Goal: Find specific page/section: Find specific page/section

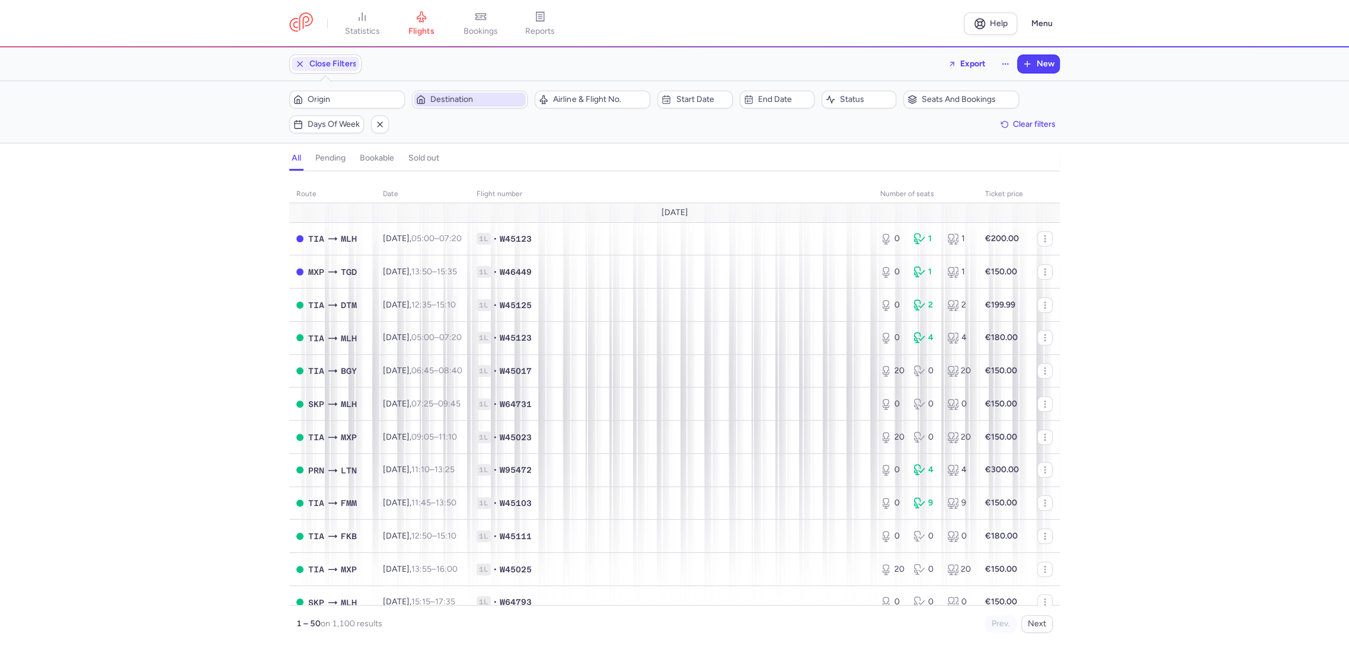
click at [479, 101] on span "Destination" at bounding box center [476, 99] width 93 height 9
click at [351, 97] on span "Origin" at bounding box center [354, 99] width 93 height 9
type input "["
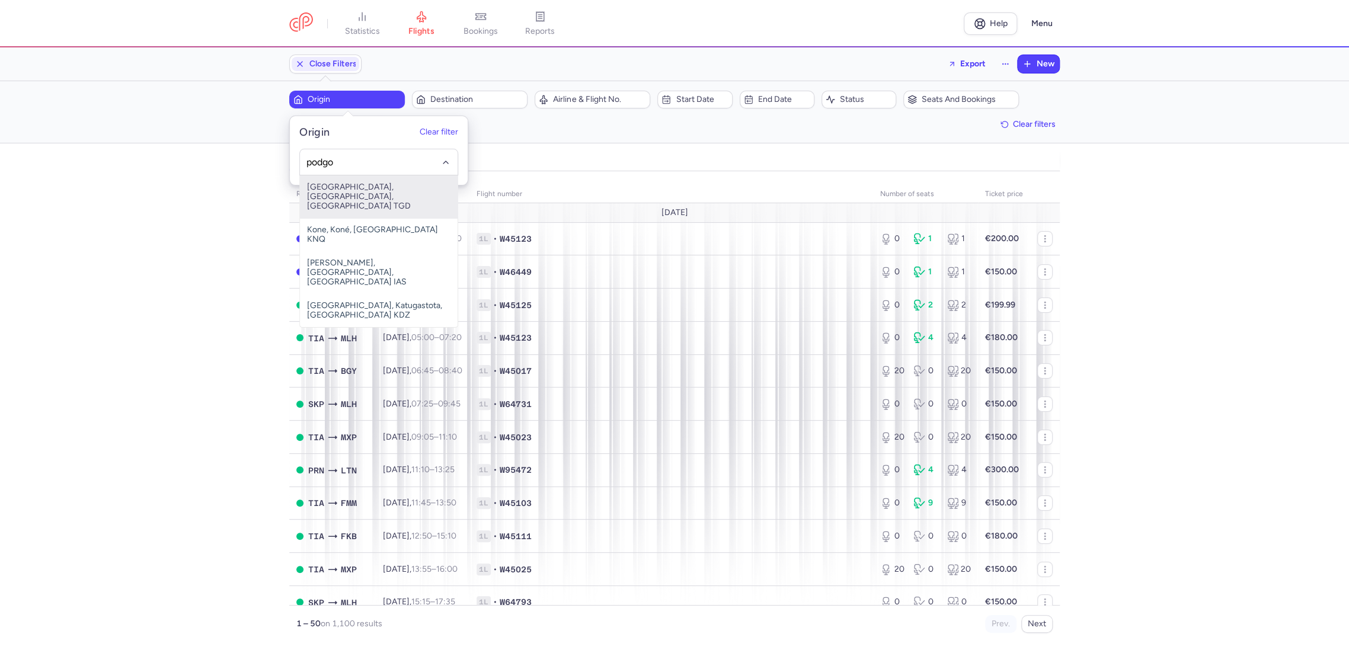
click at [324, 198] on span "[GEOGRAPHIC_DATA], [GEOGRAPHIC_DATA], [GEOGRAPHIC_DATA] TGD" at bounding box center [379, 196] width 158 height 43
type input "podgo"
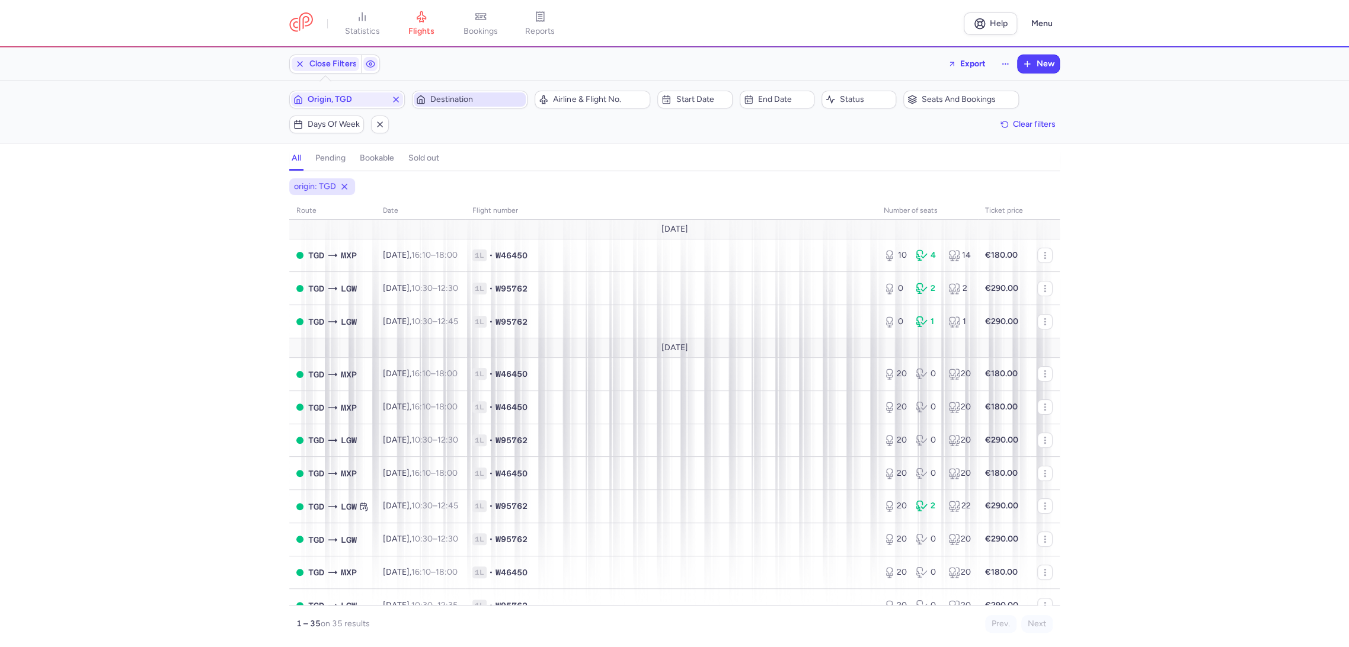
click at [467, 100] on span "Destination" at bounding box center [476, 99] width 93 height 9
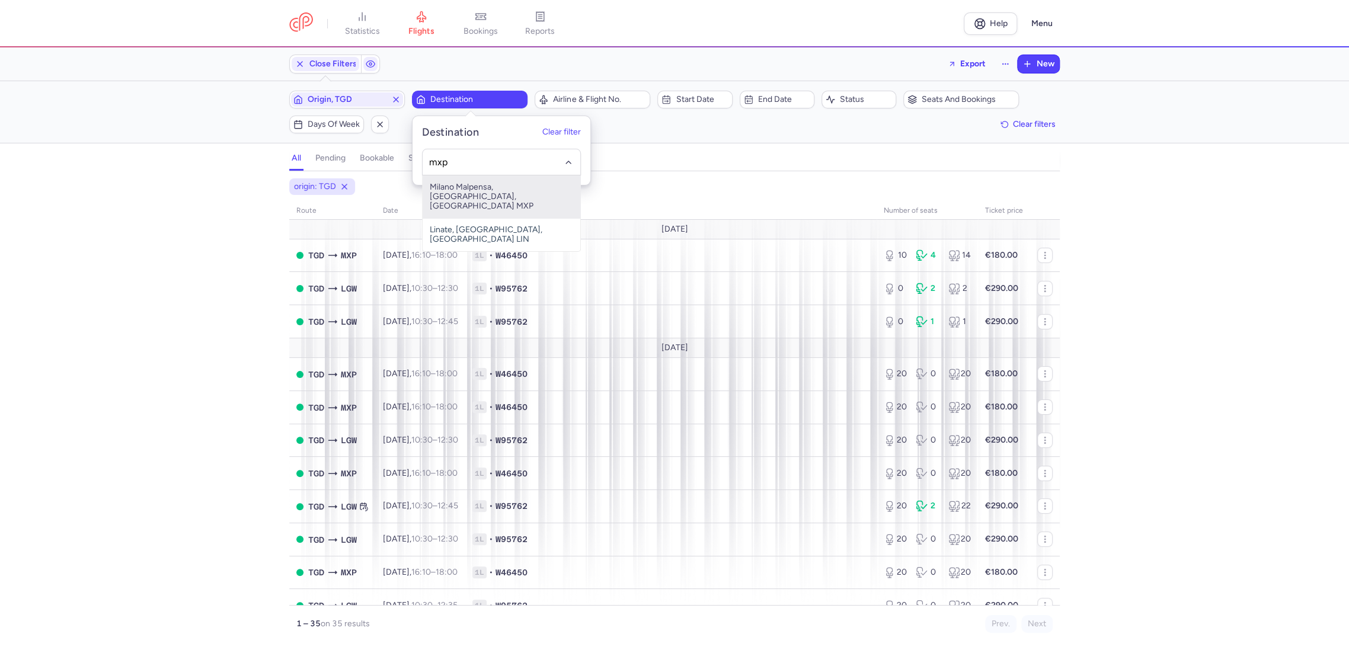
click at [507, 191] on span "Milano Malpensa, [GEOGRAPHIC_DATA], [GEOGRAPHIC_DATA] MXP" at bounding box center [502, 196] width 158 height 43
type input "mxp"
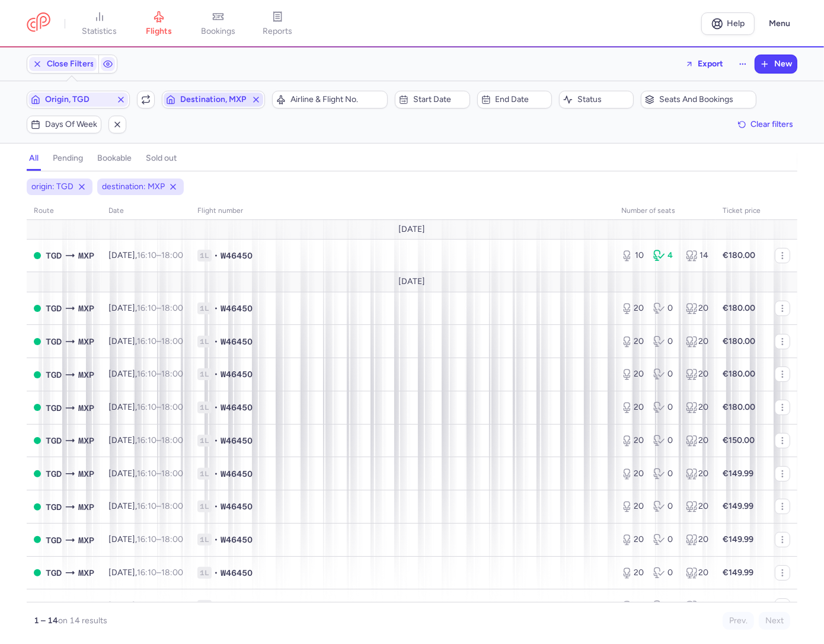
click at [256, 100] on line "button" at bounding box center [256, 99] width 5 height 5
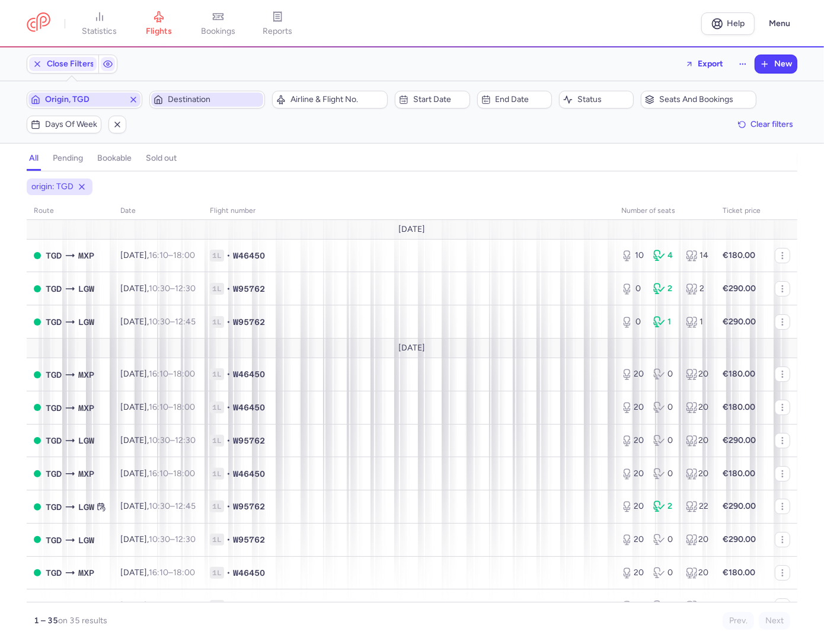
click at [130, 101] on icon "button" at bounding box center [133, 99] width 9 height 9
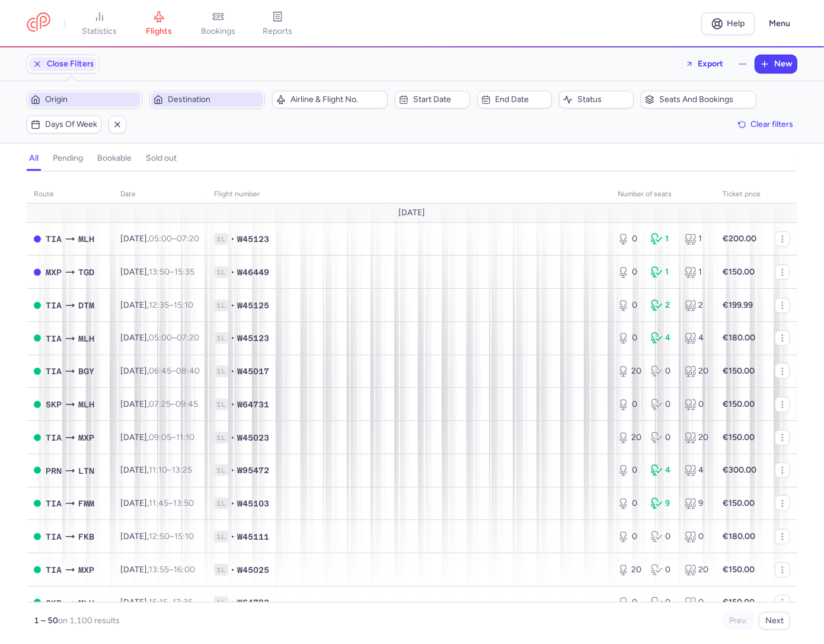
click at [103, 101] on span "Origin" at bounding box center [91, 99] width 93 height 9
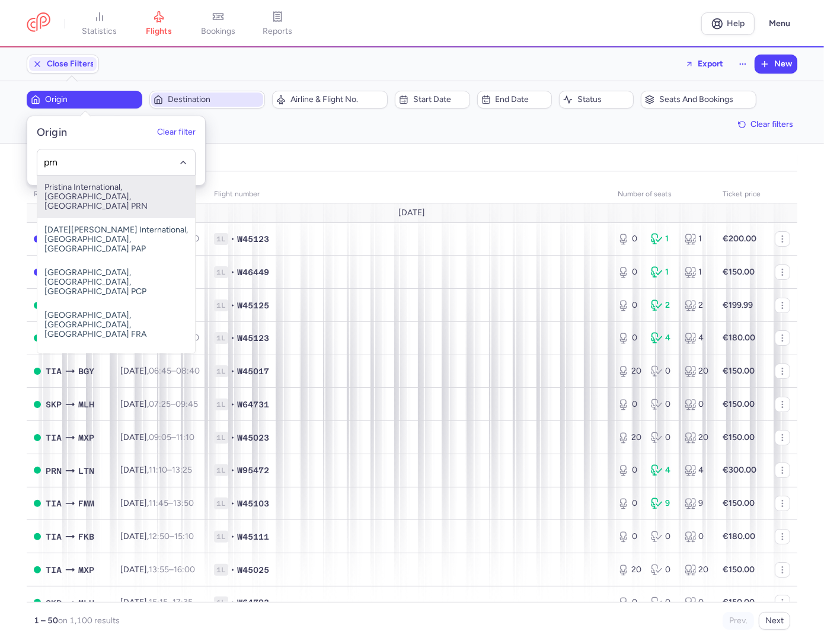
click at [105, 197] on span "Pristina International, [GEOGRAPHIC_DATA], [GEOGRAPHIC_DATA] PRN" at bounding box center [116, 196] width 158 height 43
type input "prn"
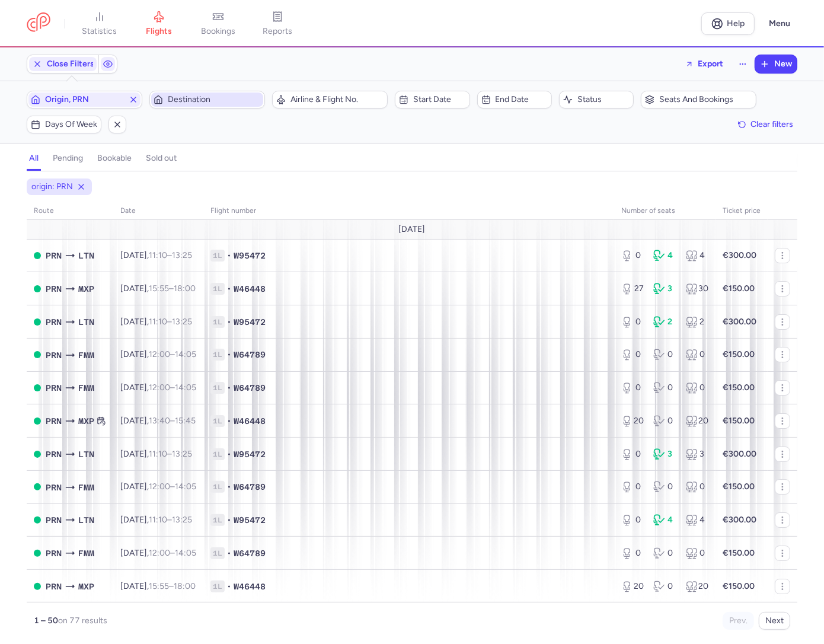
click at [489, 57] on div "Close Filters Export New" at bounding box center [412, 64] width 780 height 28
click at [492, 45] on header "statistics flights bookings reports Help Menu" at bounding box center [412, 23] width 824 height 47
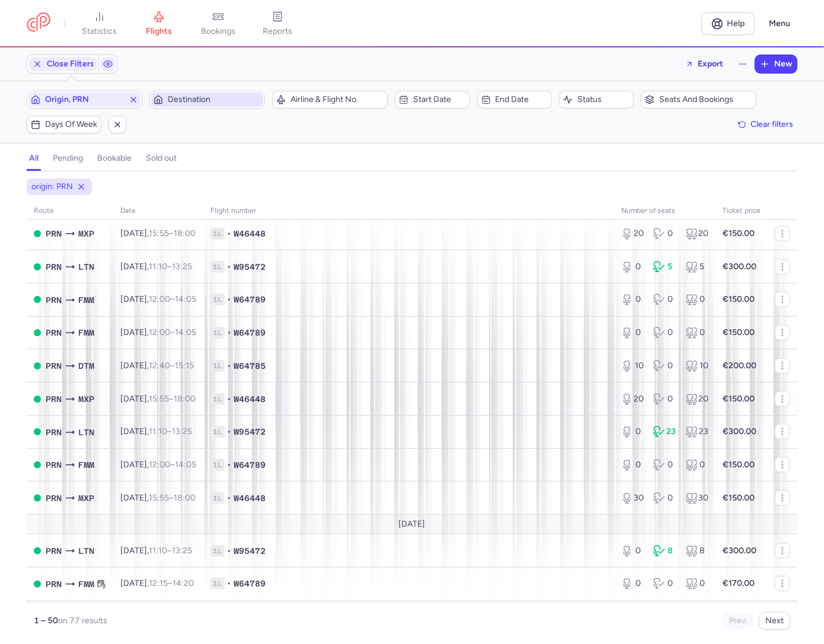
scroll to position [716, 0]
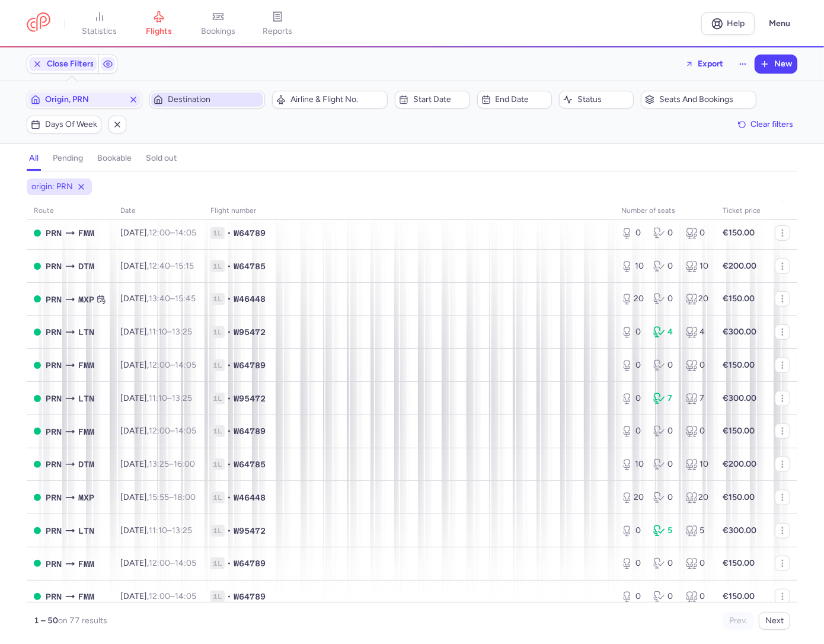
click at [389, 133] on div "Origin, [GEOGRAPHIC_DATA] Destination Airline & Flight No. Start date End date …" at bounding box center [412, 112] width 770 height 43
click at [398, 126] on div "Origin, [GEOGRAPHIC_DATA] Destination Airline & Flight No. Start date End date …" at bounding box center [412, 112] width 770 height 43
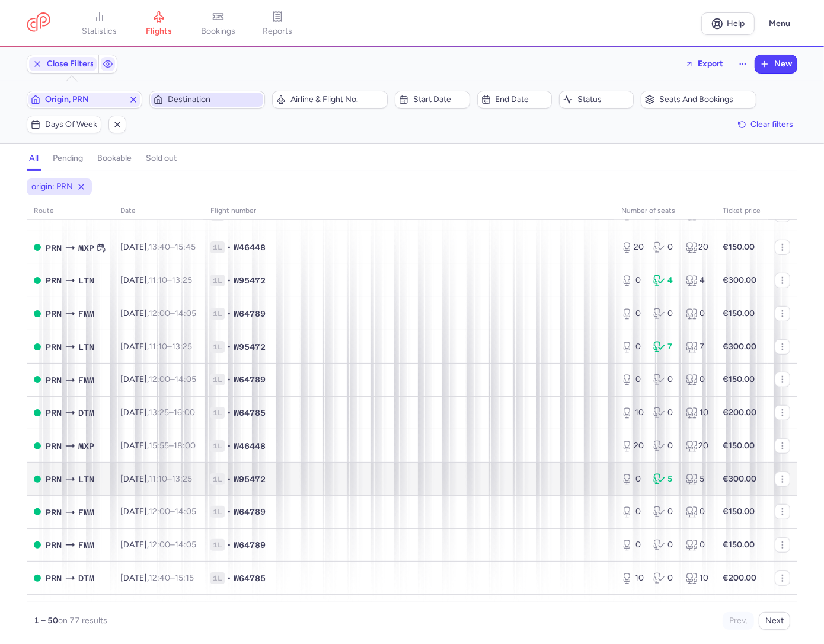
scroll to position [782, 0]
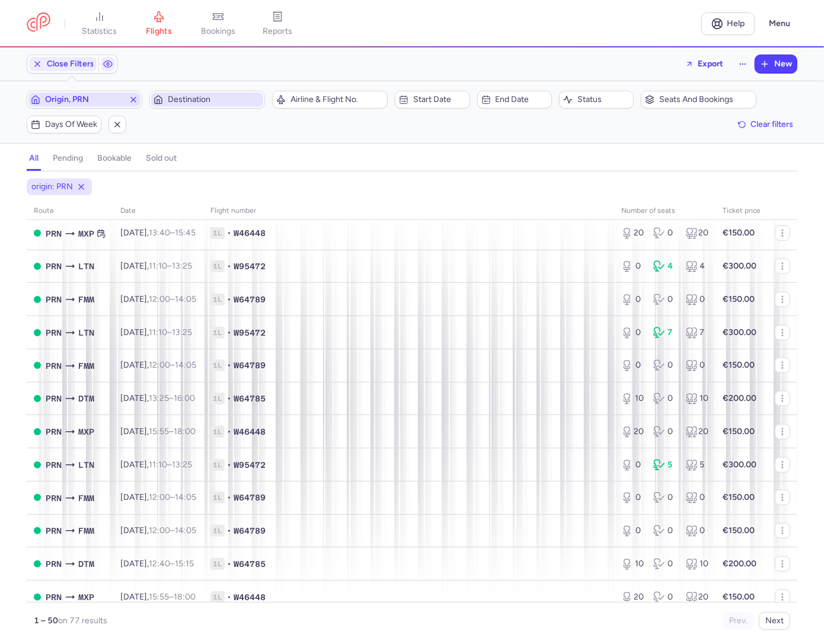
click at [132, 101] on line "button" at bounding box center [133, 99] width 5 height 5
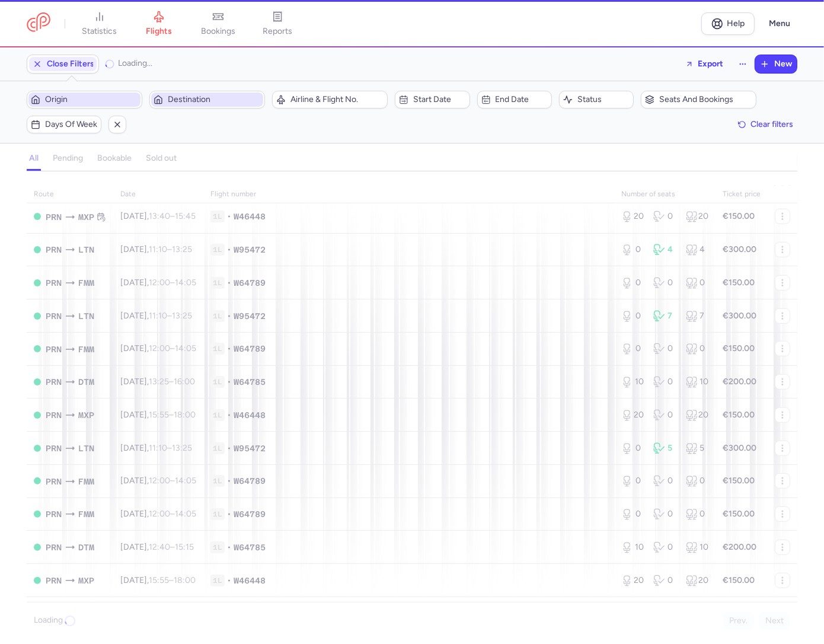
click at [76, 102] on span "Origin" at bounding box center [91, 99] width 93 height 9
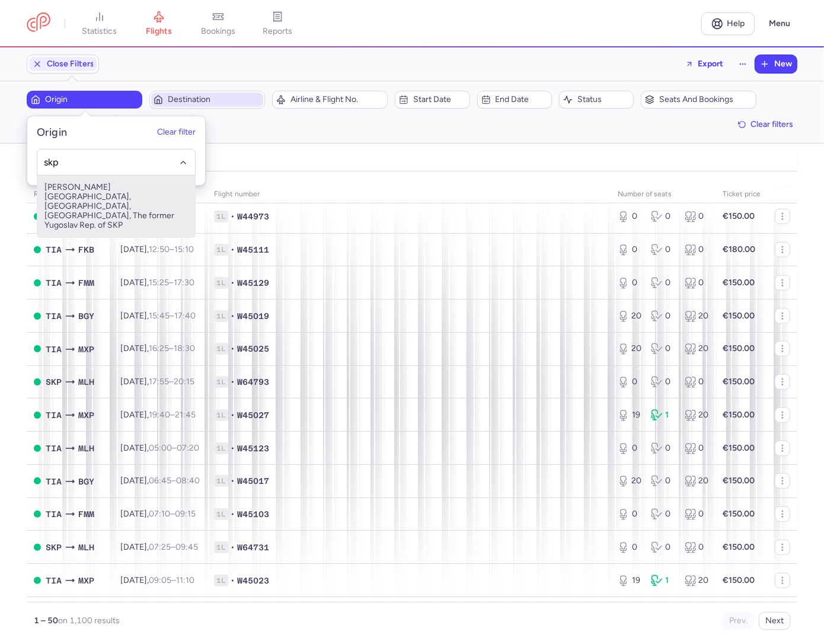
click at [101, 201] on span "[PERSON_NAME][GEOGRAPHIC_DATA], [GEOGRAPHIC_DATA], [GEOGRAPHIC_DATA], The forme…" at bounding box center [116, 206] width 158 height 62
type input "skp"
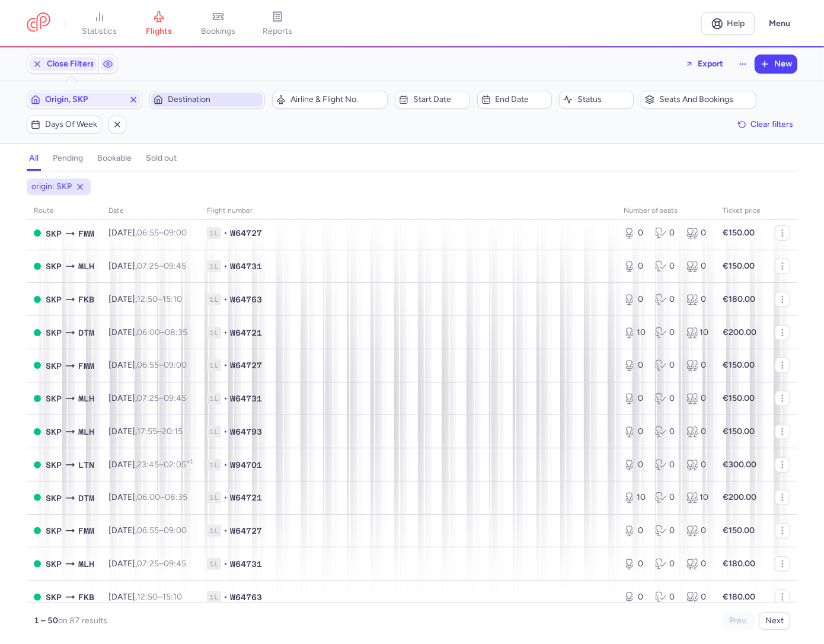
click at [420, 124] on div "Origin, SKP Destination Airline & Flight No. Start date End date Status Seats a…" at bounding box center [412, 112] width 770 height 43
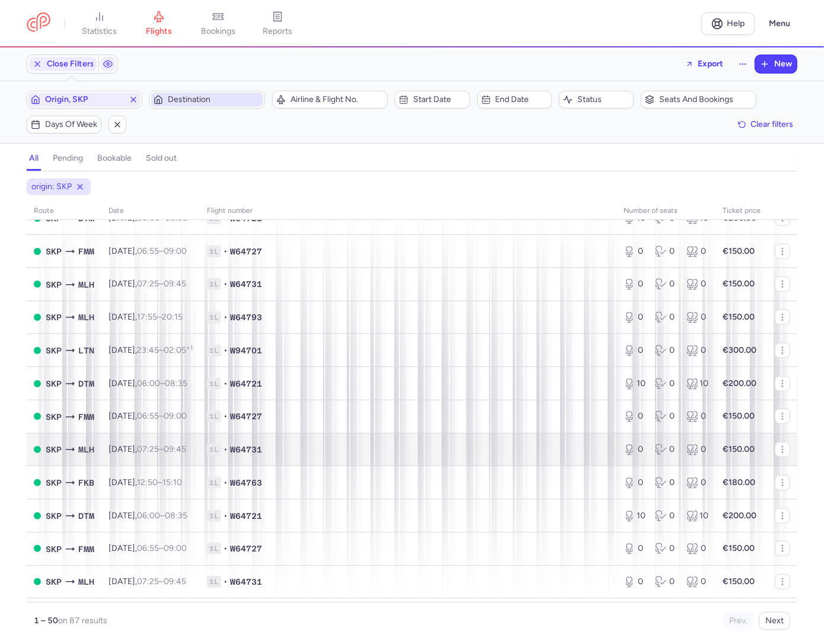
scroll to position [453, 0]
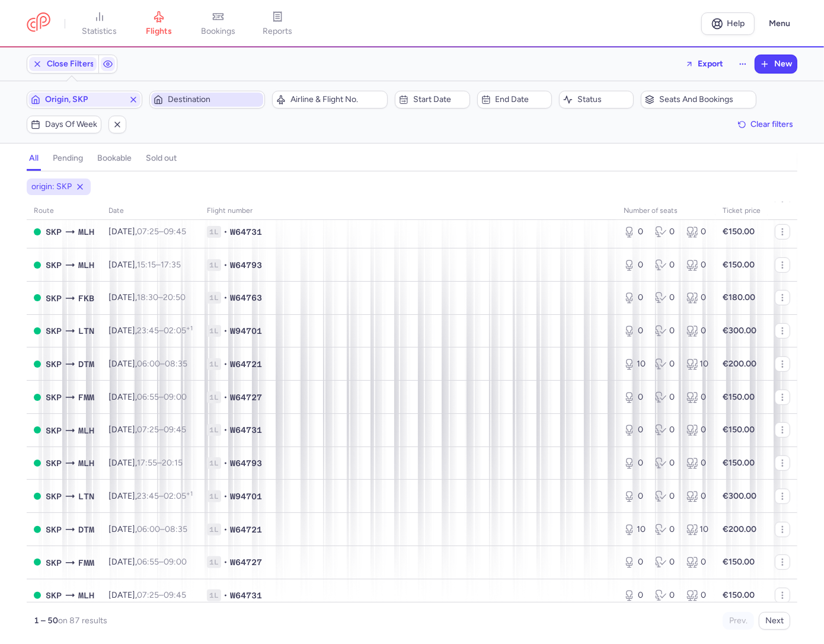
click at [436, 128] on div "Origin, SKP Destination Airline & Flight No. Start date End date Status Seats a…" at bounding box center [412, 112] width 770 height 43
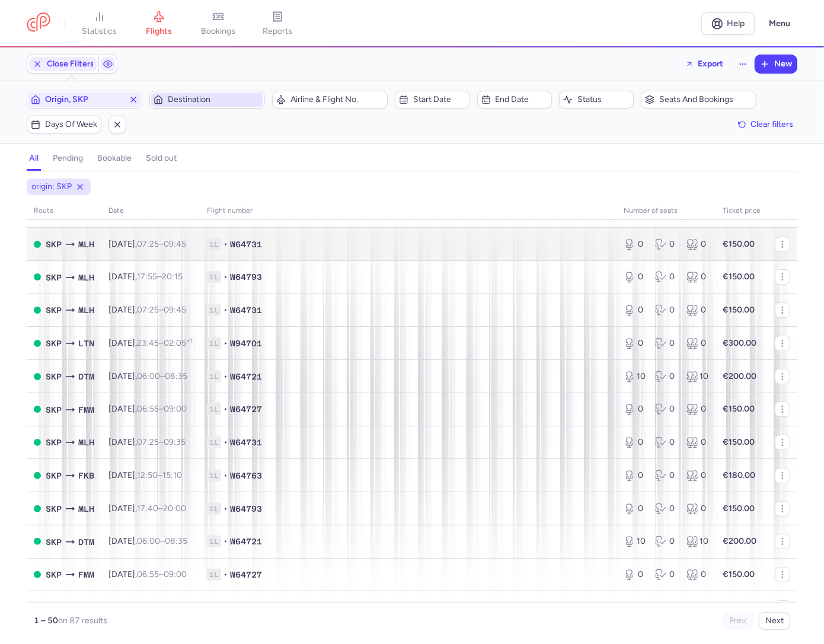
scroll to position [0, 0]
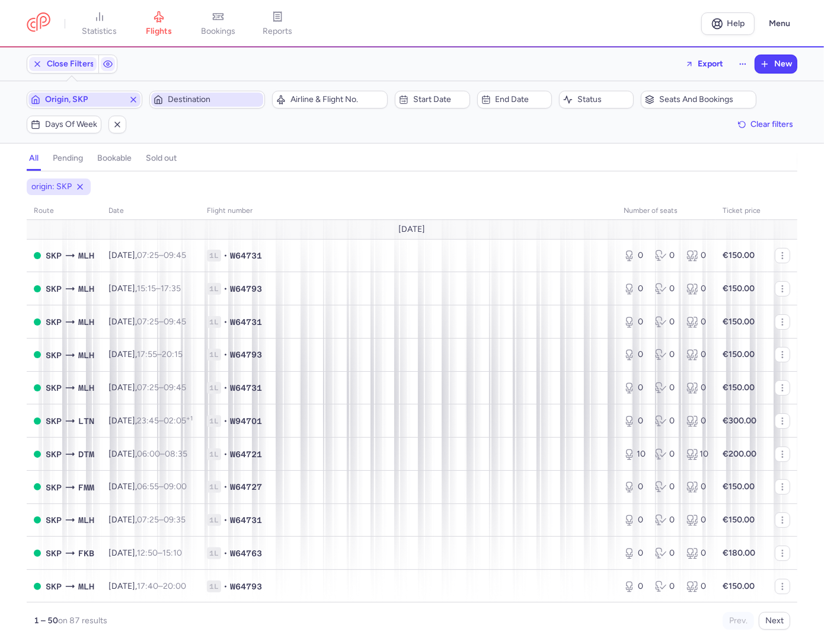
click at [132, 103] on icon "button" at bounding box center [133, 99] width 9 height 9
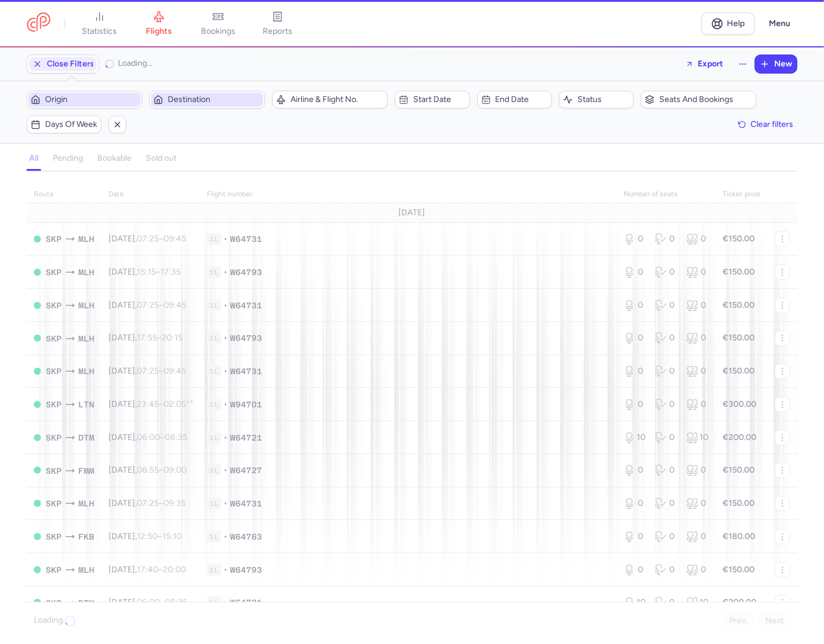
click at [99, 99] on span "Origin" at bounding box center [91, 99] width 93 height 9
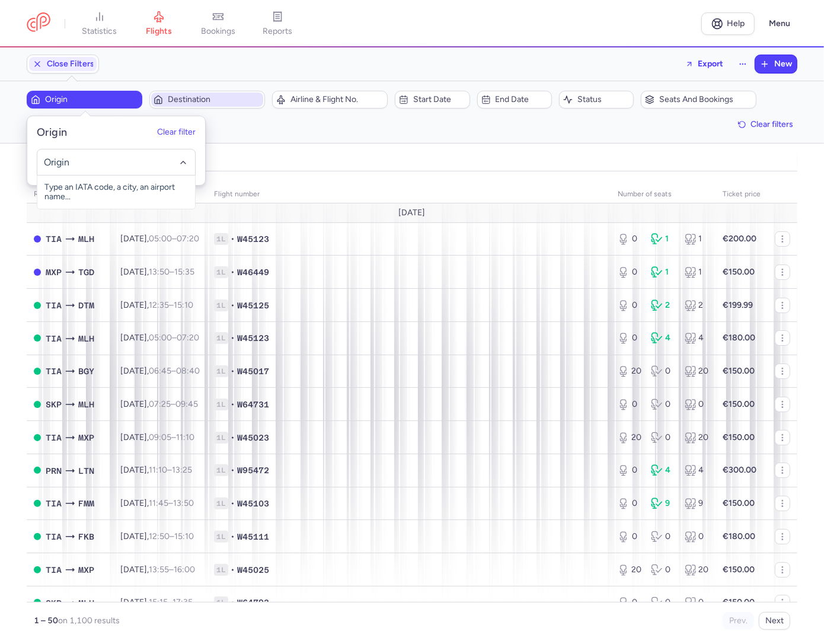
type input "f"
click at [90, 185] on span "Ohrid, [GEOGRAPHIC_DATA], [GEOGRAPHIC_DATA], The former [DEMOGRAPHIC_DATA] Rep.…" at bounding box center [116, 196] width 158 height 43
type input "ohd"
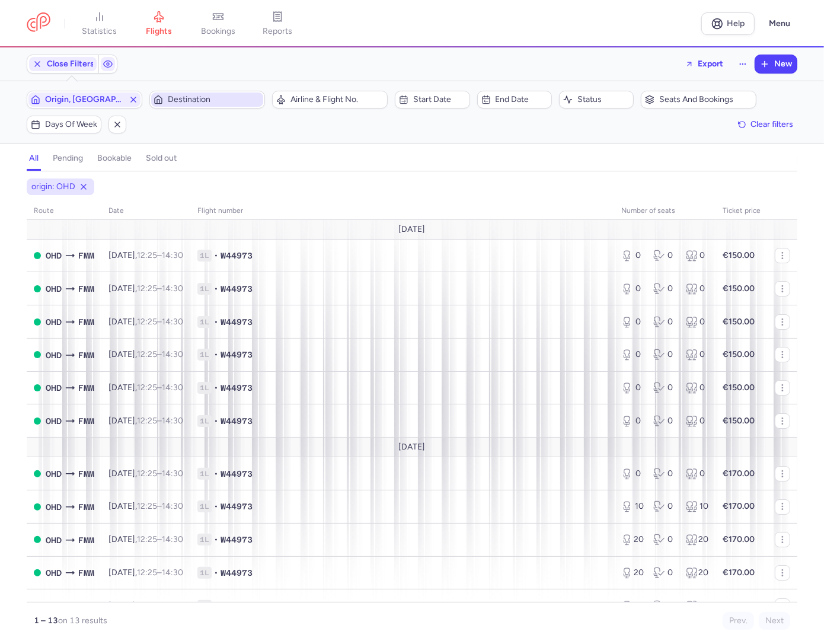
click at [214, 98] on span "Destination" at bounding box center [214, 99] width 93 height 9
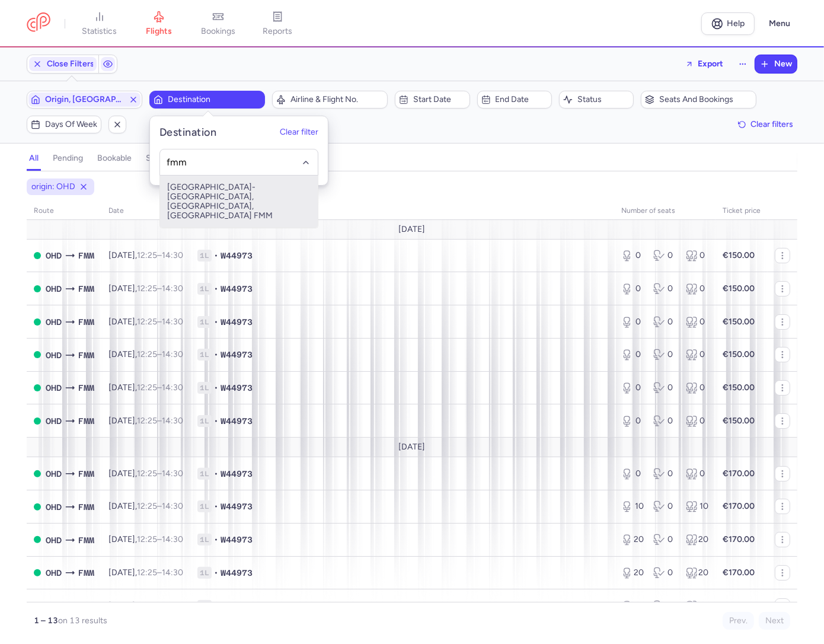
click at [218, 191] on span "[GEOGRAPHIC_DATA]-[GEOGRAPHIC_DATA], [GEOGRAPHIC_DATA], [GEOGRAPHIC_DATA] FMM" at bounding box center [239, 201] width 158 height 52
type input "fmm"
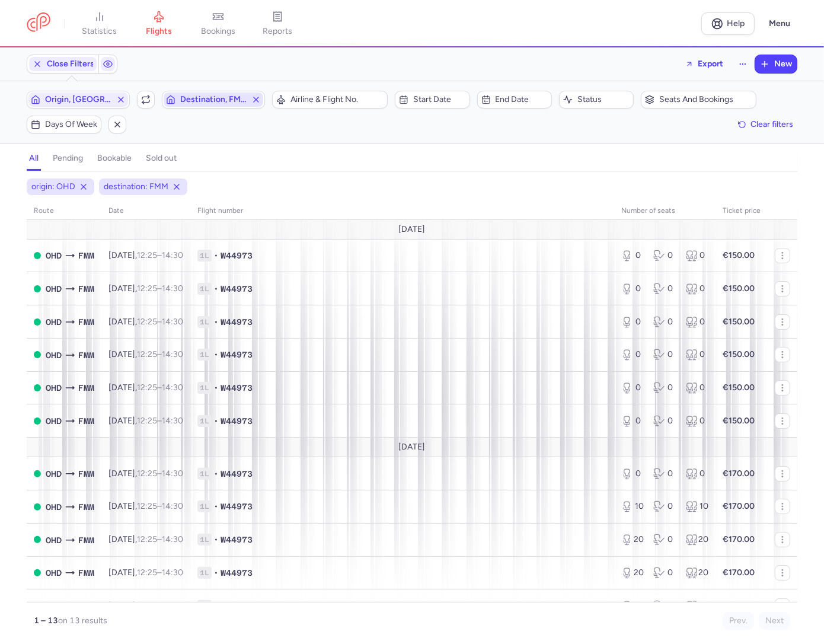
click at [209, 107] on button "Destination, FMM" at bounding box center [213, 100] width 103 height 18
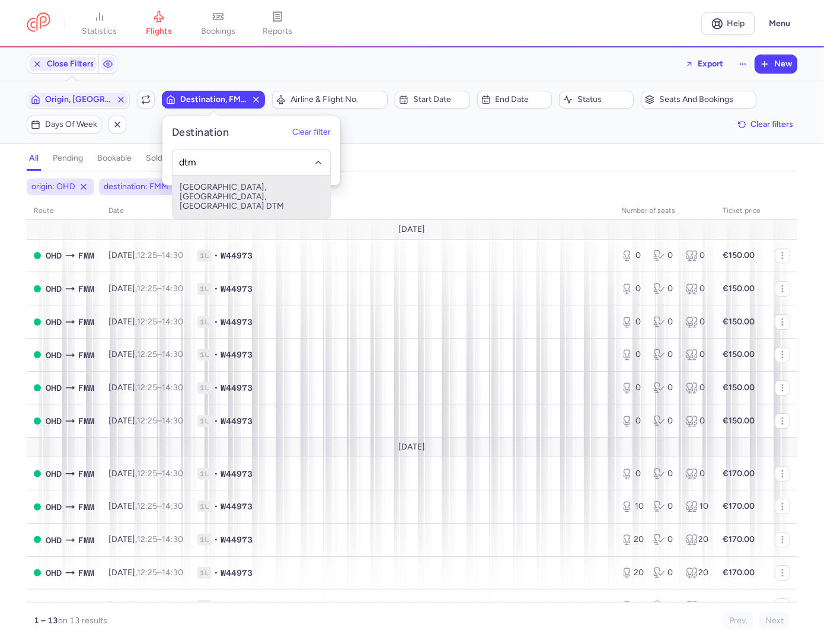
click at [251, 184] on span "[GEOGRAPHIC_DATA], [GEOGRAPHIC_DATA], [GEOGRAPHIC_DATA] DTM" at bounding box center [251, 196] width 158 height 43
type input "dtm"
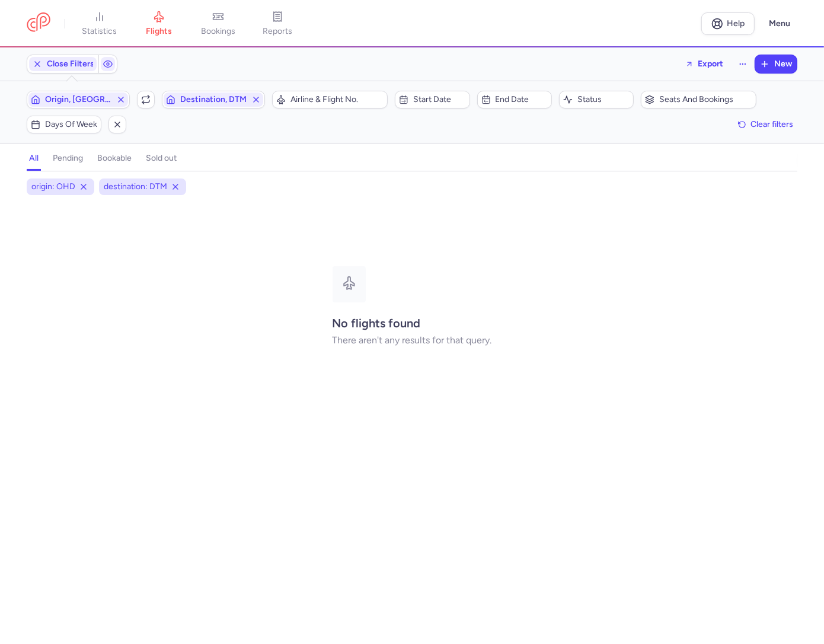
click at [123, 98] on line "button" at bounding box center [121, 99] width 5 height 5
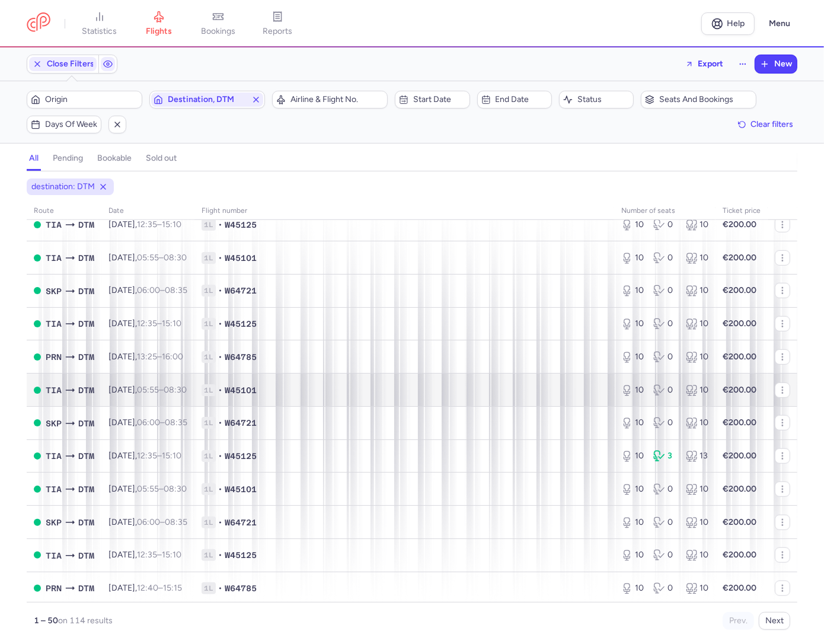
scroll to position [724, 0]
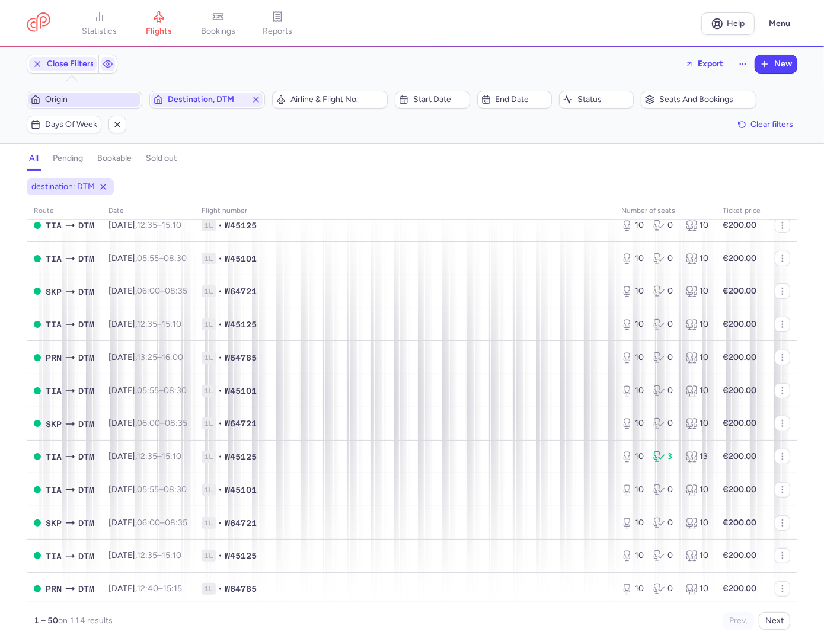
click at [91, 98] on span "Origin" at bounding box center [91, 99] width 93 height 9
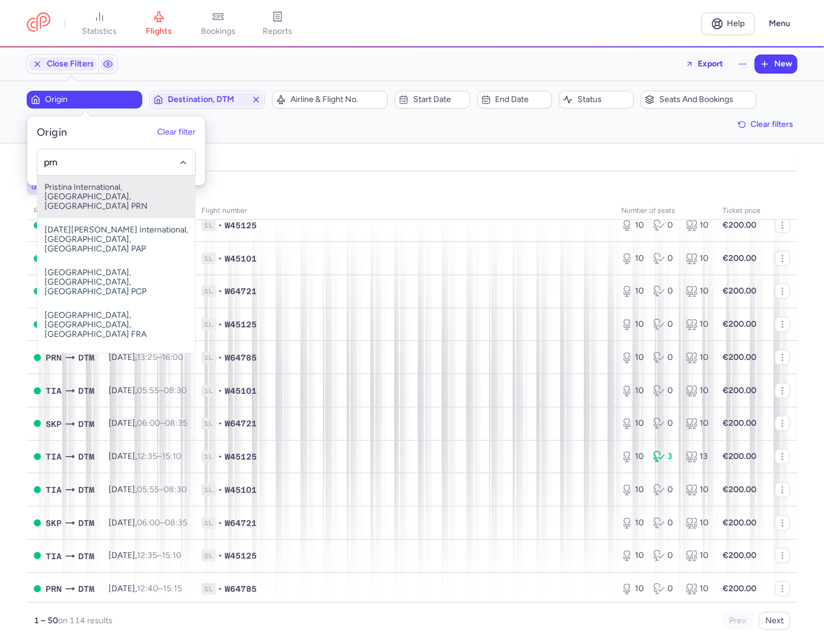
click at [94, 191] on span "Pristina International, [GEOGRAPHIC_DATA], [GEOGRAPHIC_DATA] PRN" at bounding box center [116, 196] width 158 height 43
type input "prn"
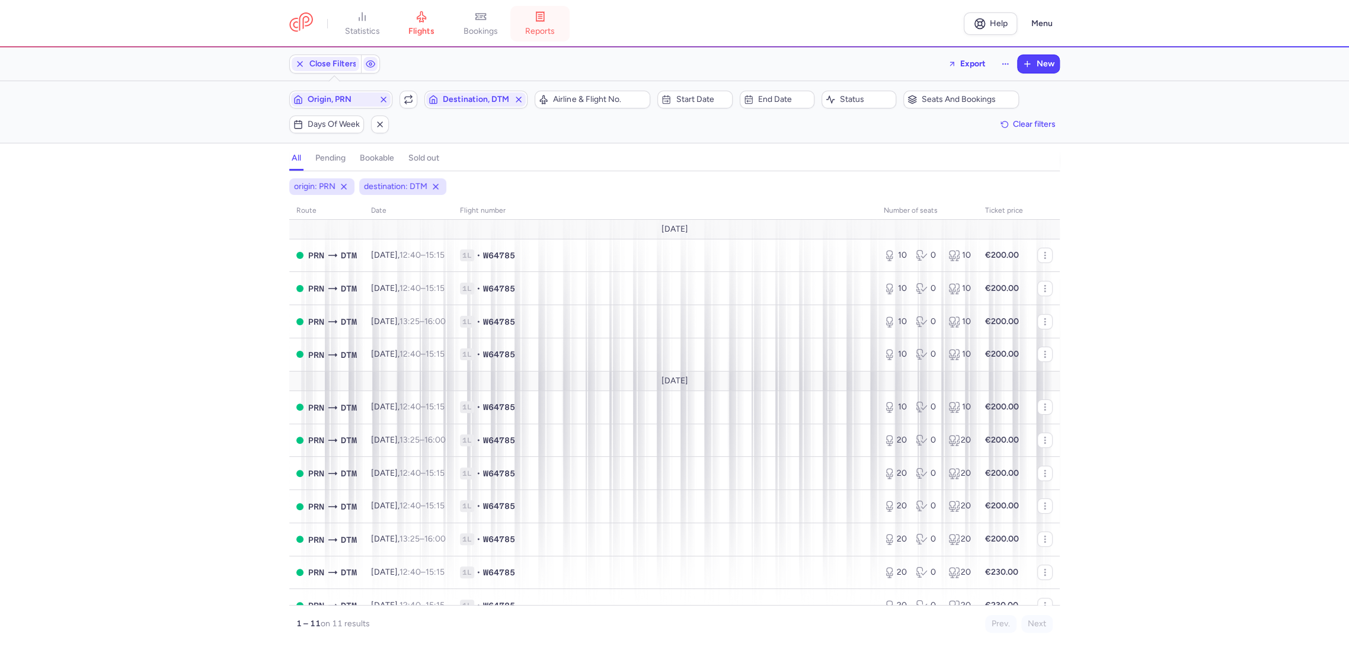
click at [551, 22] on link "reports" at bounding box center [539, 24] width 59 height 26
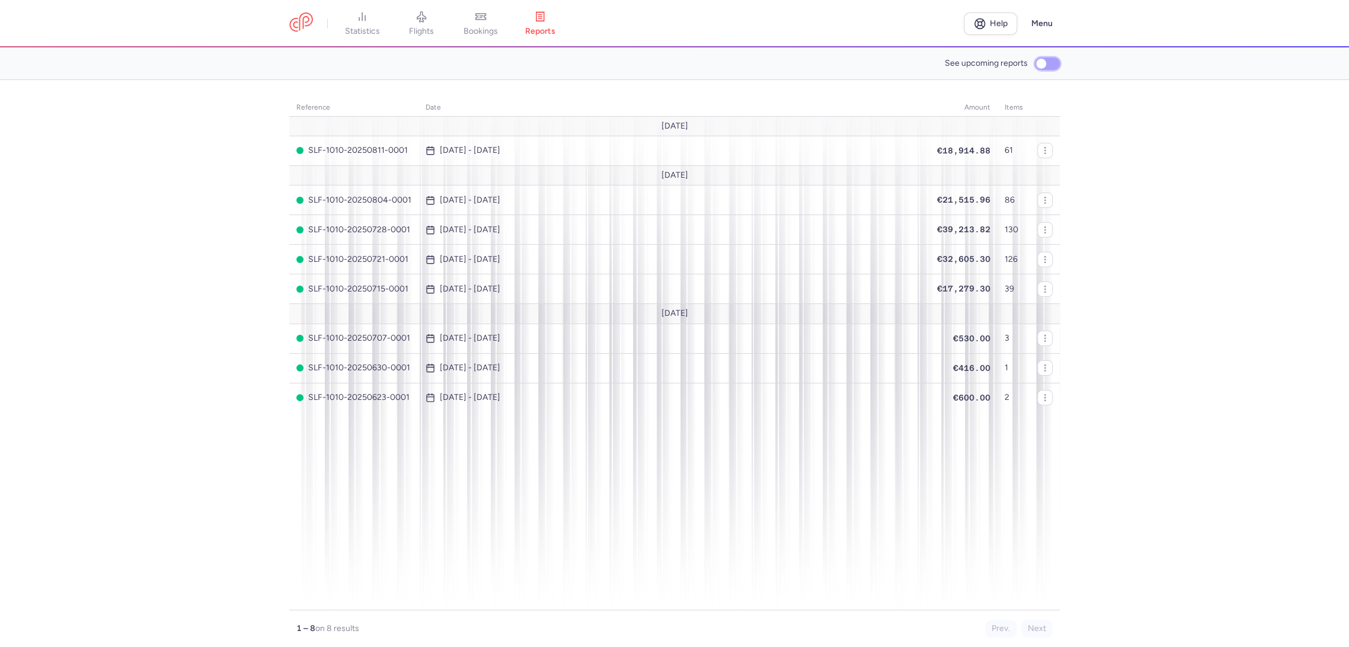
click at [1044, 65] on input "See upcoming reports" at bounding box center [1047, 63] width 25 height 12
checkbox input "true"
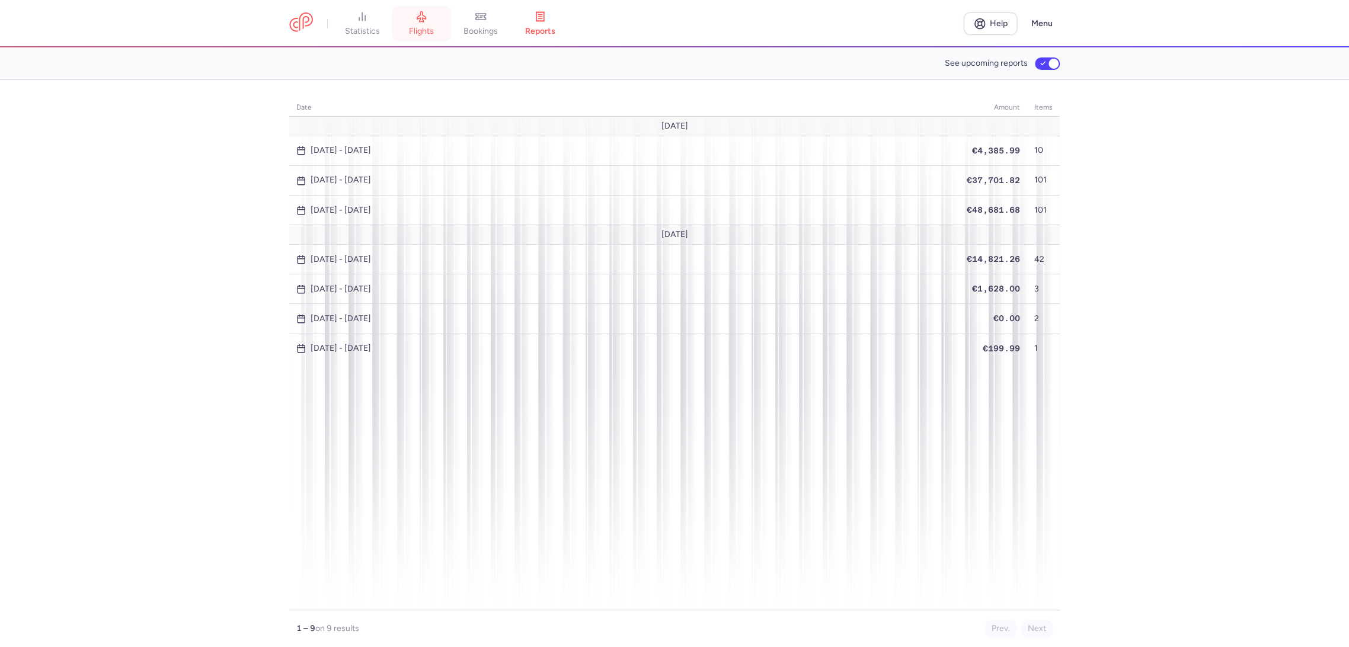
click at [417, 26] on span "flights" at bounding box center [421, 31] width 25 height 11
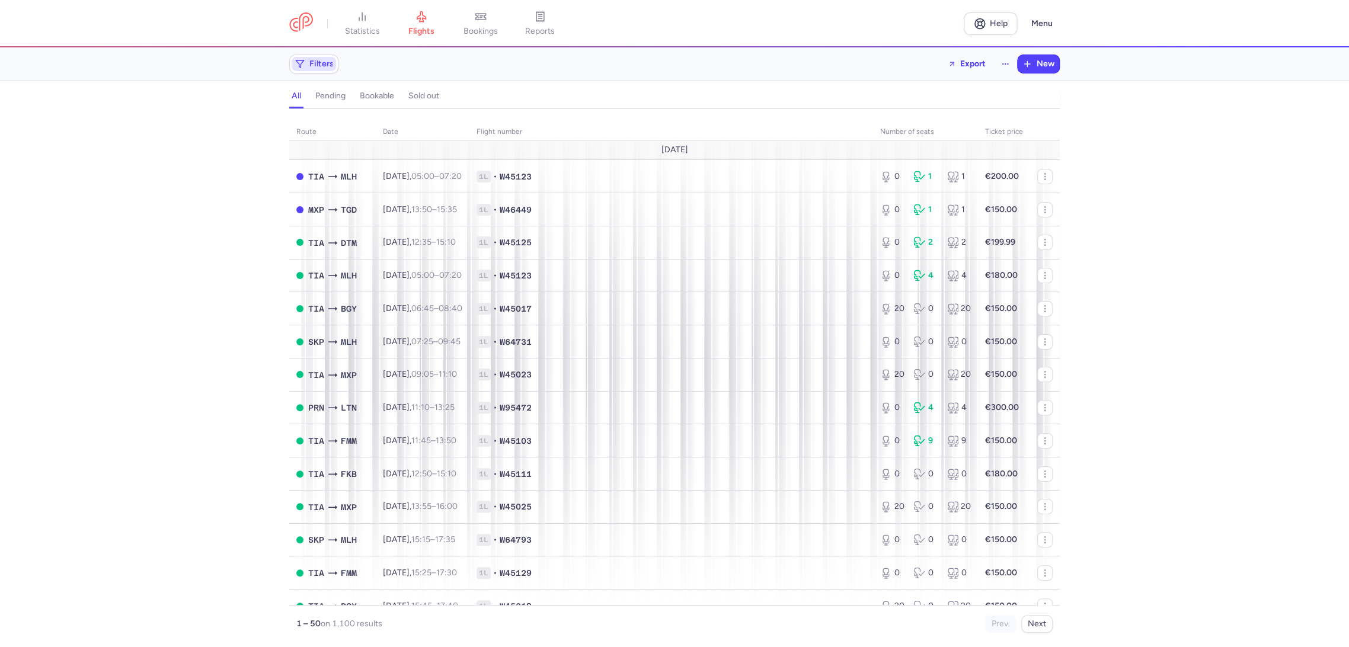
click at [316, 57] on span "Filters" at bounding box center [314, 64] width 44 height 14
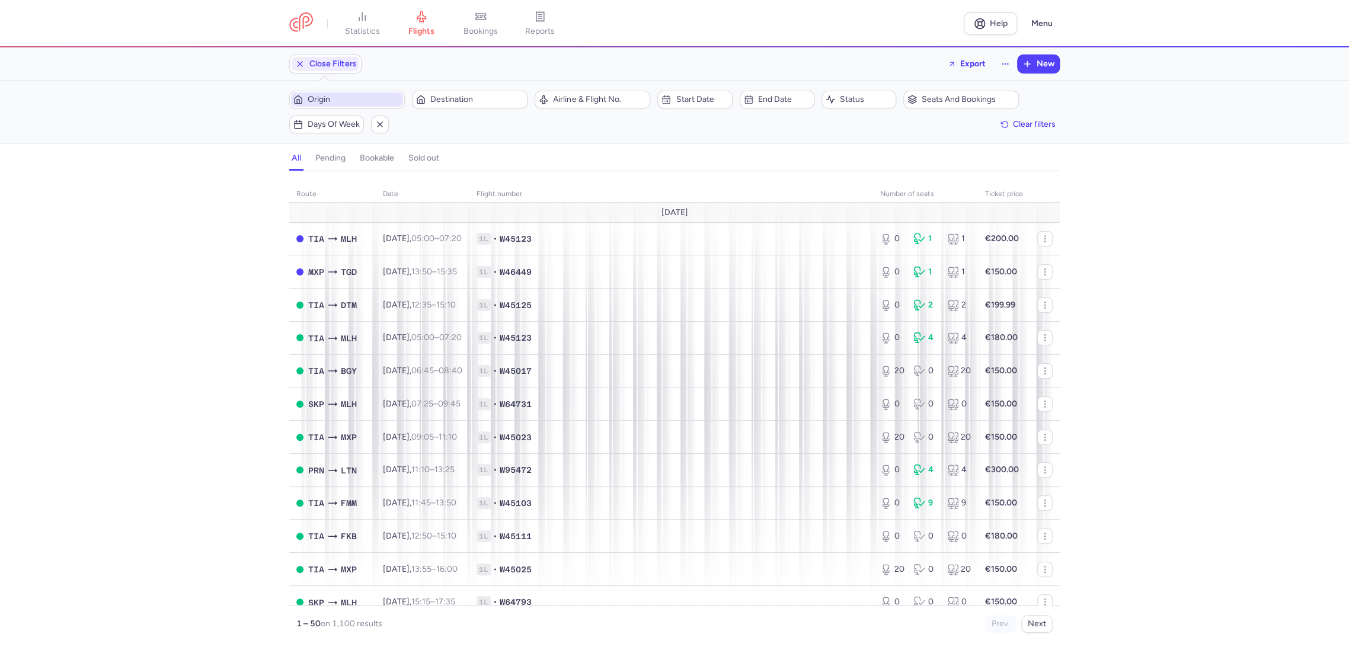
click at [341, 98] on span "Origin" at bounding box center [354, 99] width 93 height 9
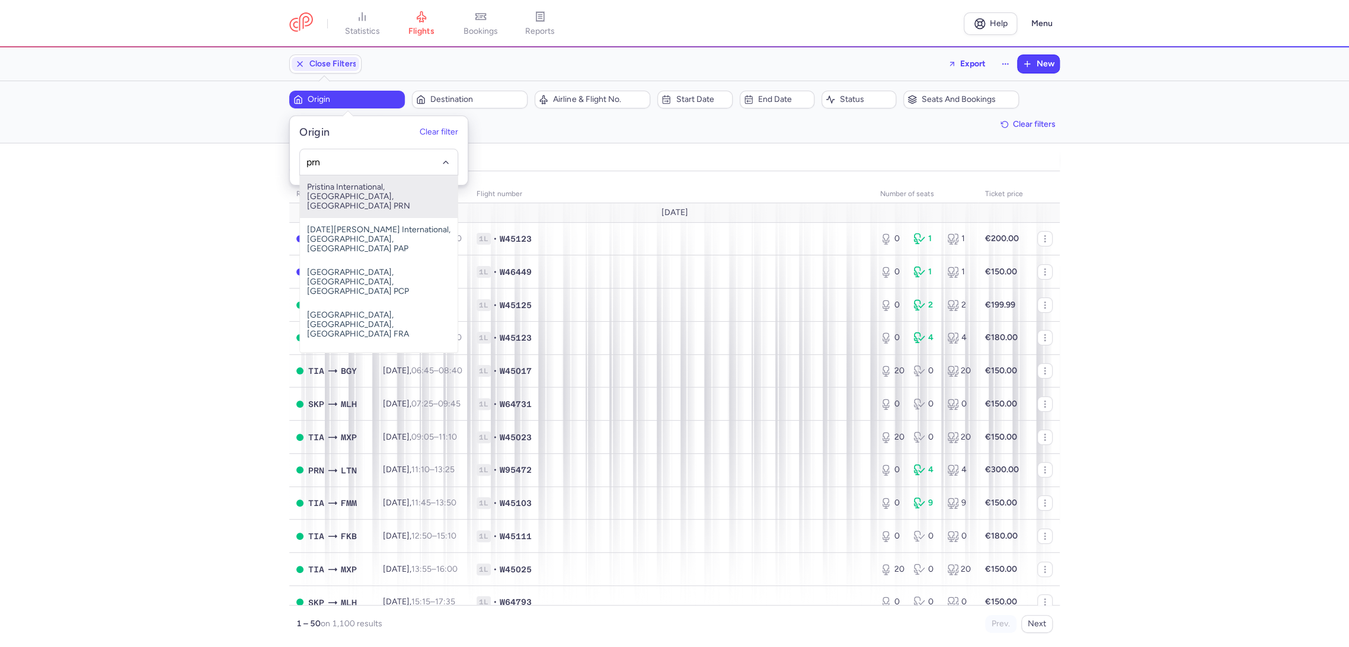
click at [357, 197] on span "Pristina International, [GEOGRAPHIC_DATA], [GEOGRAPHIC_DATA] PRN" at bounding box center [379, 196] width 158 height 43
type input "prn"
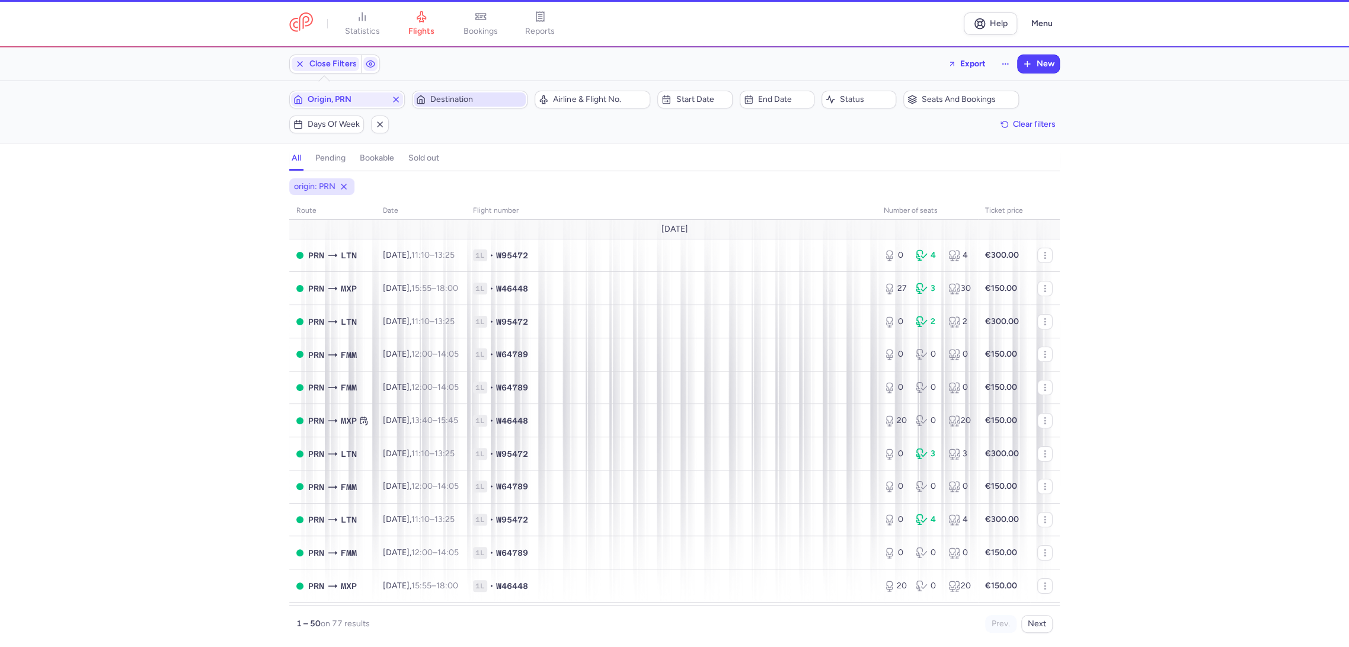
click at [457, 107] on button "Destination" at bounding box center [470, 100] width 116 height 18
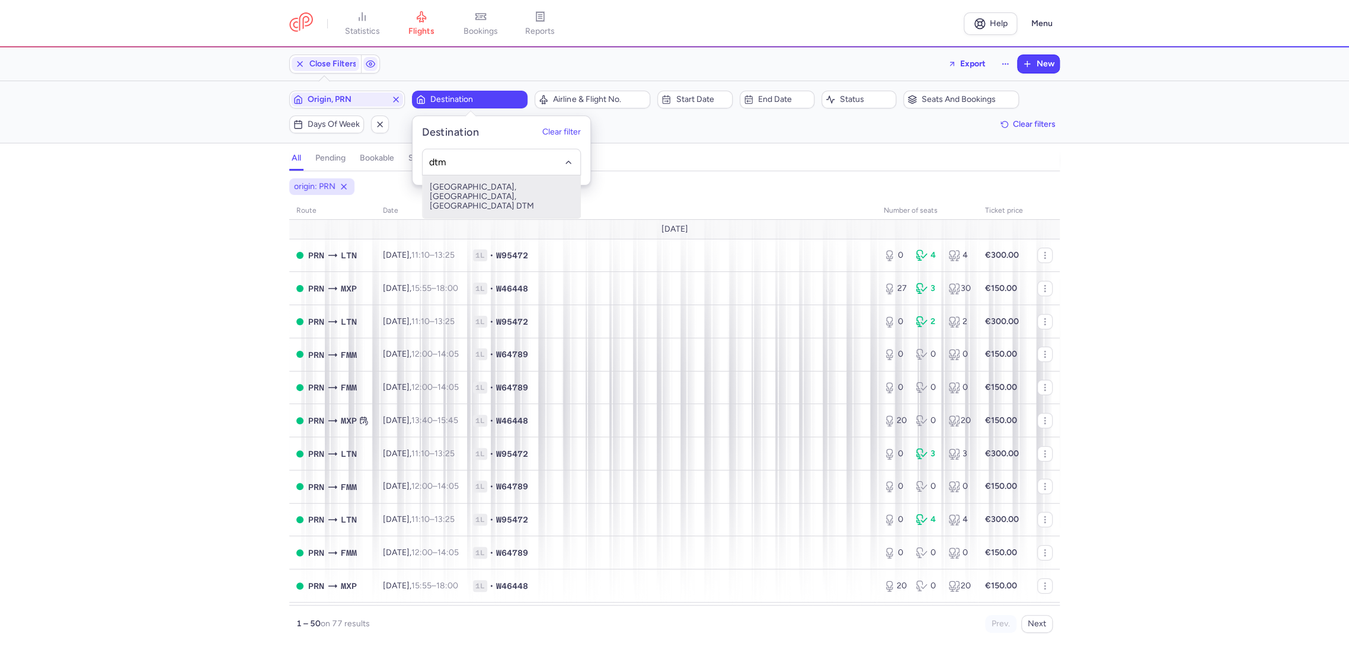
click at [469, 190] on span "[GEOGRAPHIC_DATA], [GEOGRAPHIC_DATA], [GEOGRAPHIC_DATA] DTM" at bounding box center [502, 196] width 158 height 43
type input "dtm"
